Goal: Navigation & Orientation: Find specific page/section

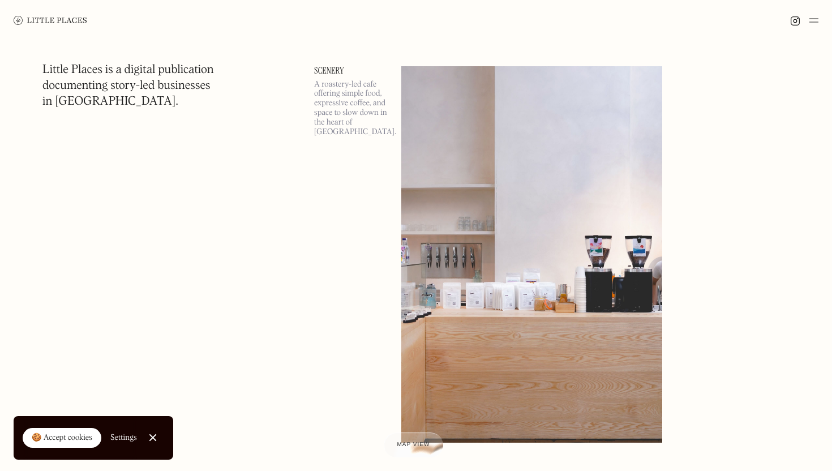
scroll to position [2924, 0]
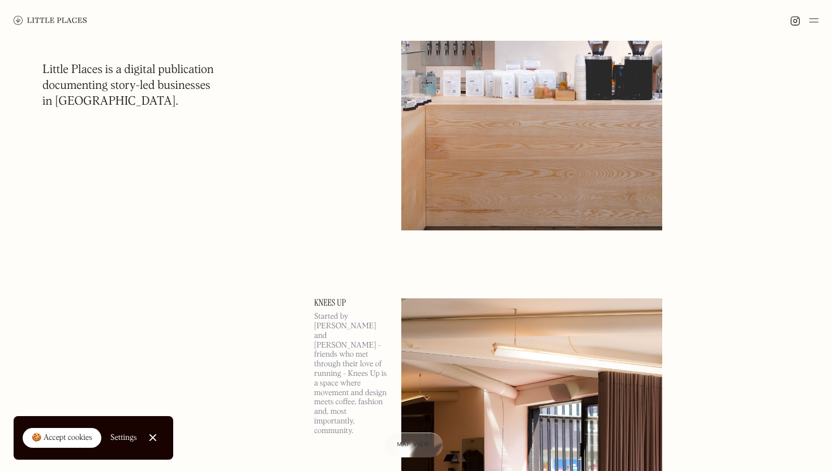
click at [814, 19] on img at bounding box center [814, 21] width 9 height 14
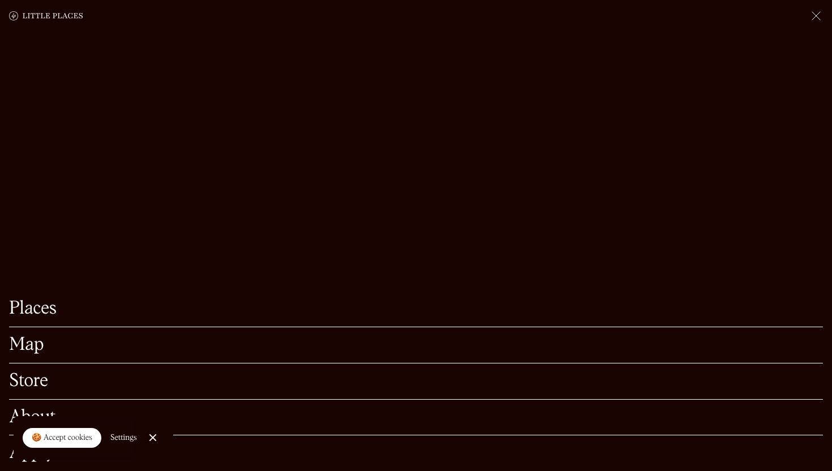
click at [37, 315] on link "Places" at bounding box center [416, 309] width 814 height 18
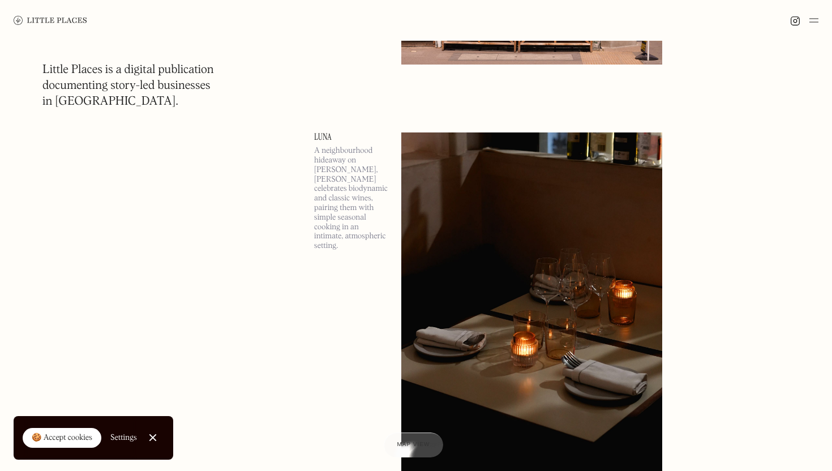
scroll to position [959, 0]
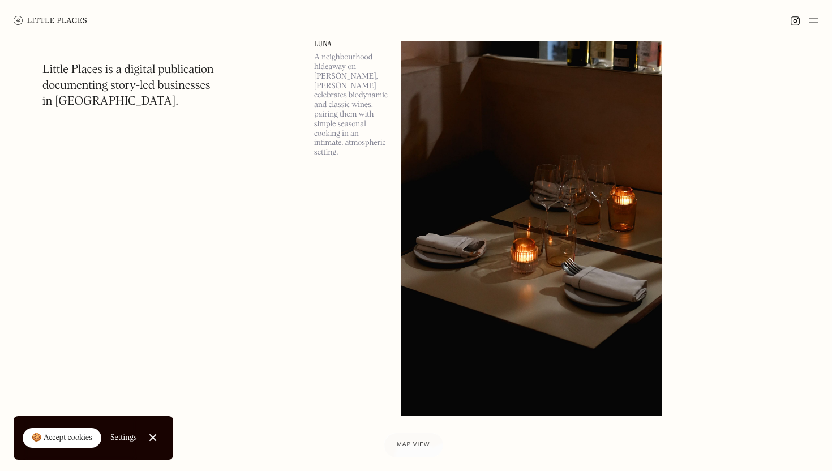
click at [12, 27] on div at bounding box center [416, 20] width 832 height 41
click at [19, 21] on img at bounding box center [51, 20] width 74 height 9
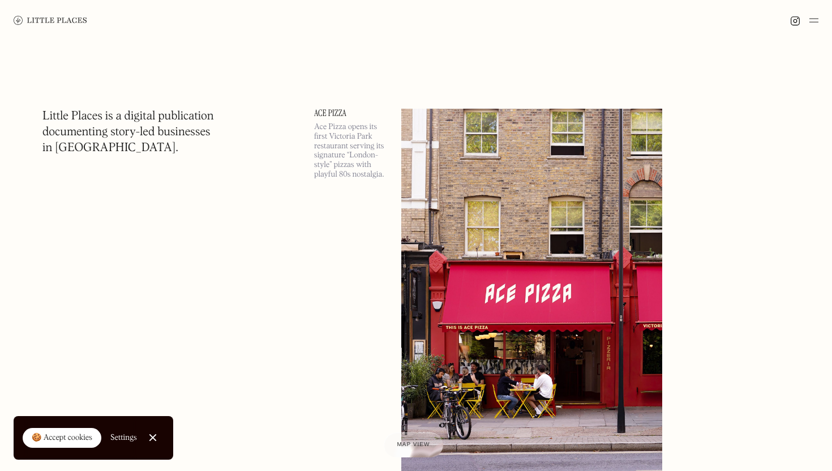
click at [807, 22] on div at bounding box center [804, 21] width 28 height 14
click at [811, 21] on img at bounding box center [814, 21] width 9 height 14
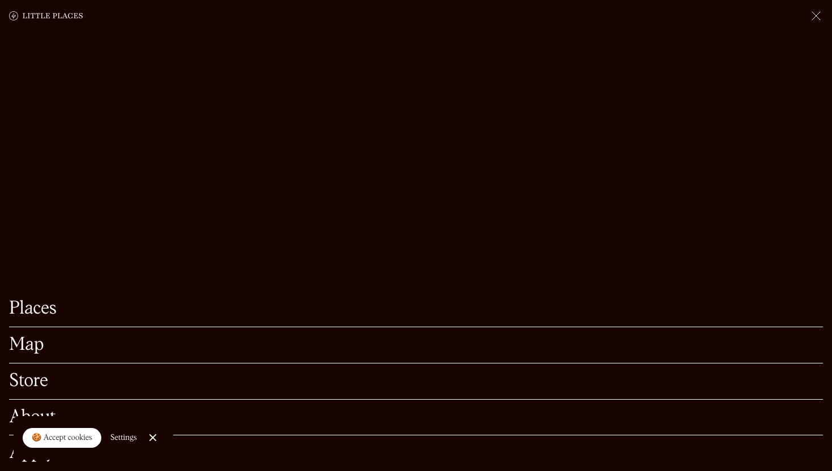
scroll to position [332, 0]
click at [151, 439] on div at bounding box center [152, 437] width 7 height 7
click at [23, 417] on link "About" at bounding box center [416, 418] width 814 height 18
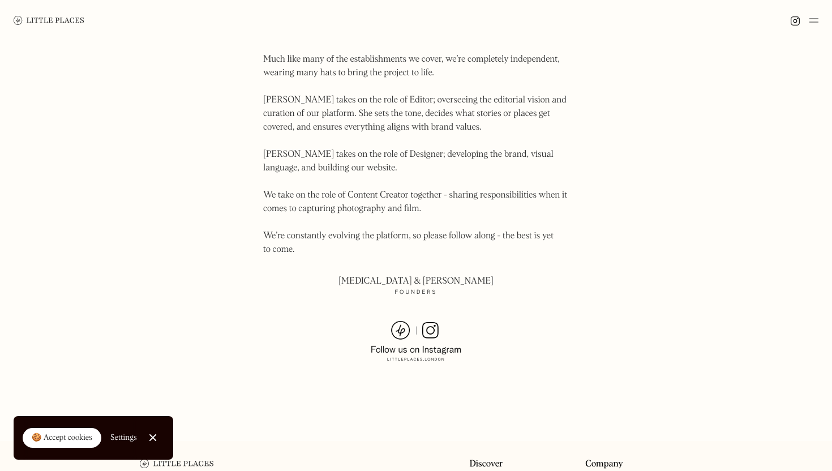
scroll to position [290, 0]
